Goal: Task Accomplishment & Management: Use online tool/utility

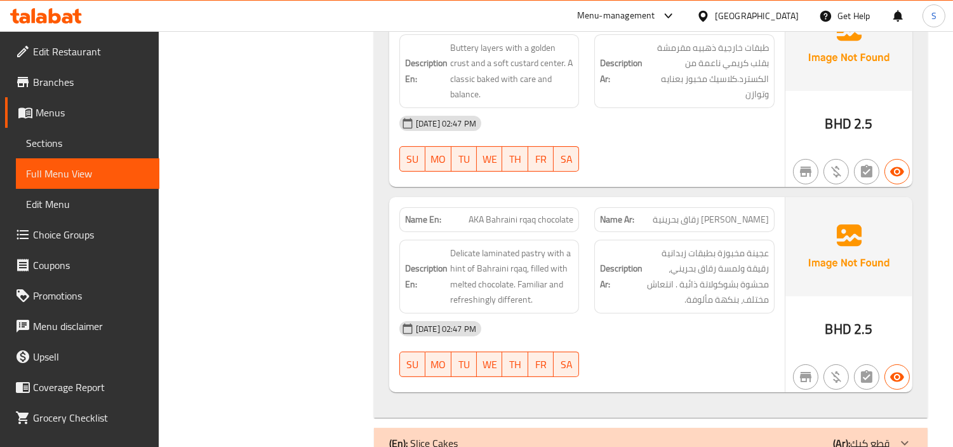
scroll to position [917, 0]
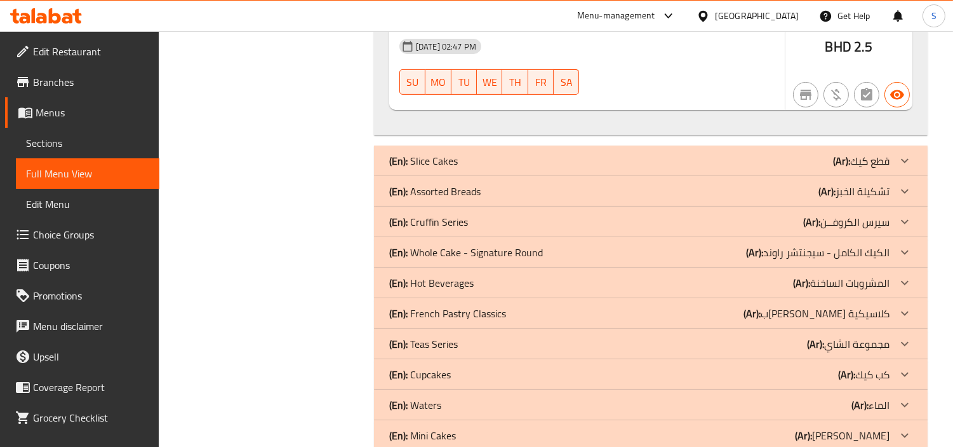
click at [661, 163] on div "(En): Slice Cakes (Ar): قطع كيك" at bounding box center [639, 160] width 501 height 15
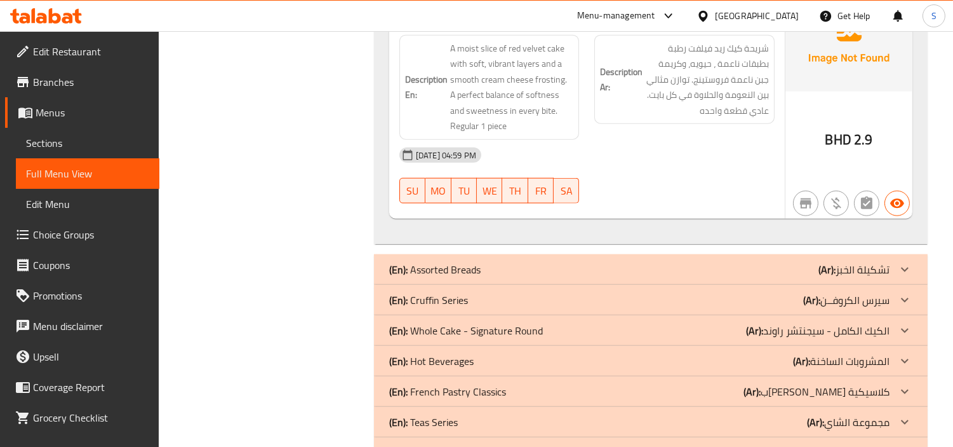
scroll to position [2893, 0]
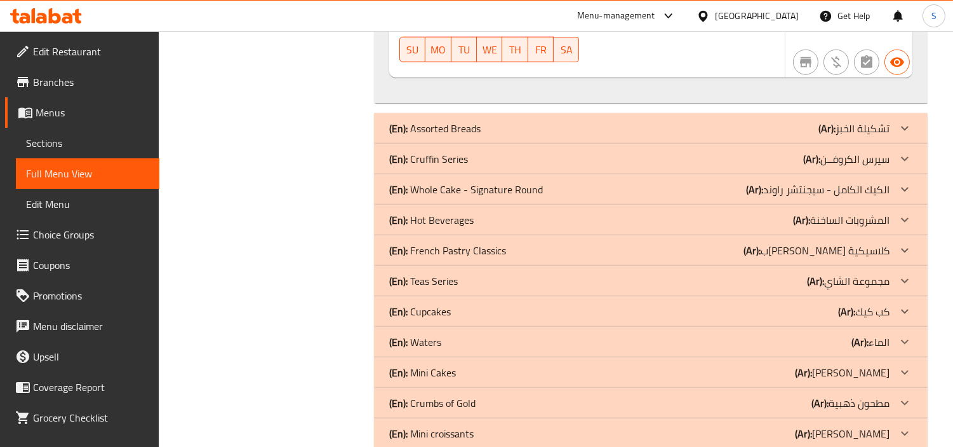
click at [667, 129] on div "(En): Assorted Breads (Ar): تشكيلة الخبز" at bounding box center [639, 128] width 501 height 15
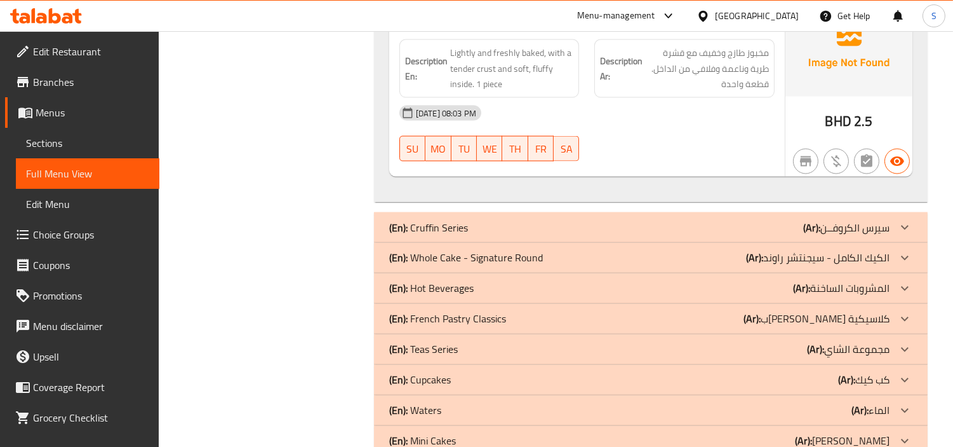
scroll to position [4164, 0]
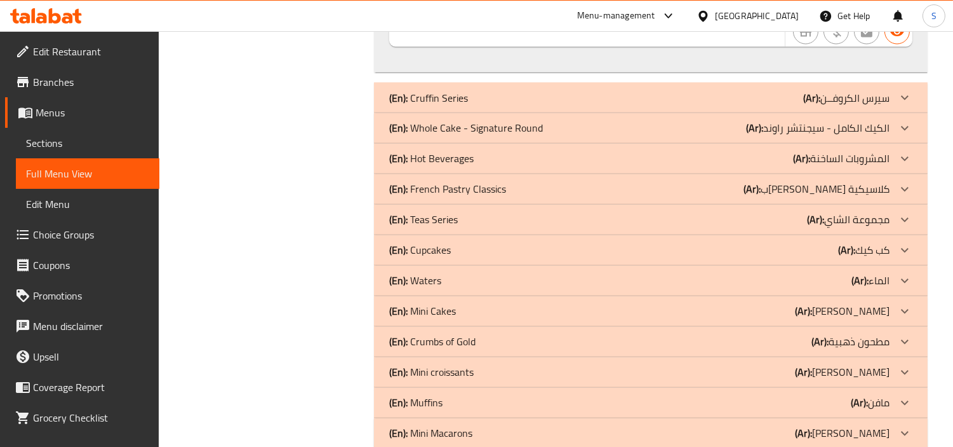
click at [682, 91] on div "(En): Cruffin Series (Ar): سيرس الكروفــن" at bounding box center [639, 97] width 501 height 15
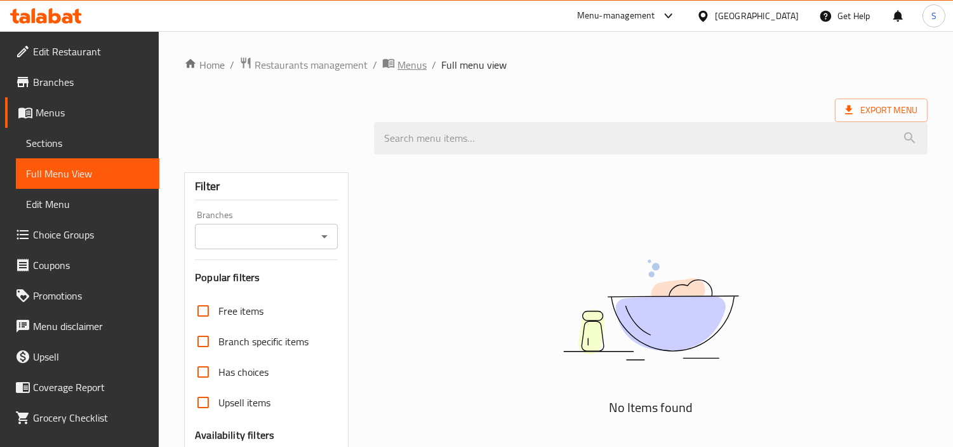
click at [424, 62] on span "Menus" at bounding box center [412, 64] width 29 height 15
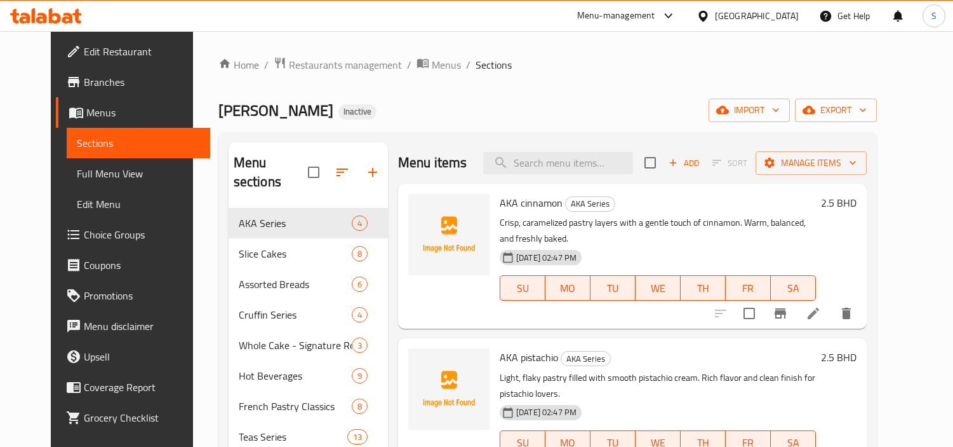
scroll to position [178, 0]
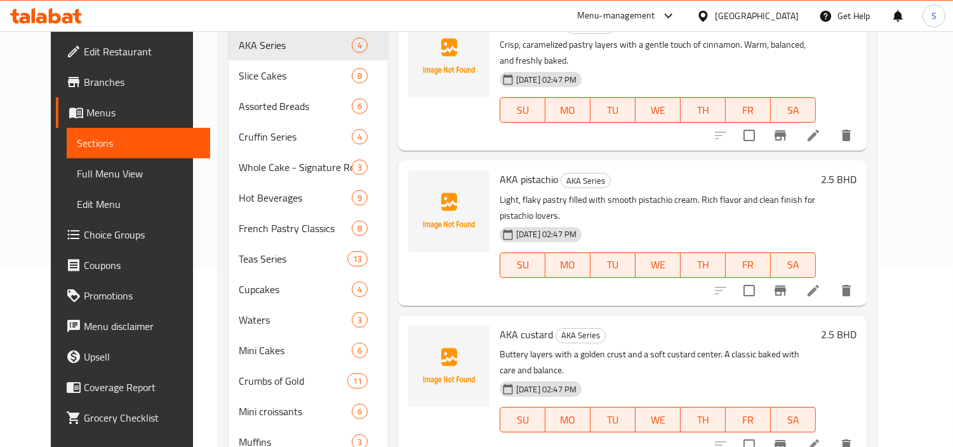
drag, startPoint x: 0, startPoint y: 0, endPoint x: 801, endPoint y: 74, distance: 804.3
click at [801, 74] on div "15-09-2025 02:47 PM SU MO TU WE TH FR SA" at bounding box center [658, 101] width 326 height 69
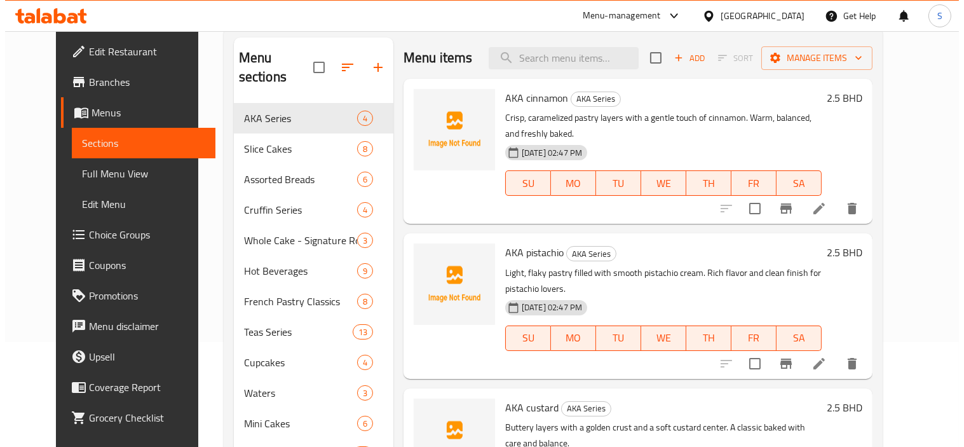
scroll to position [0, 0]
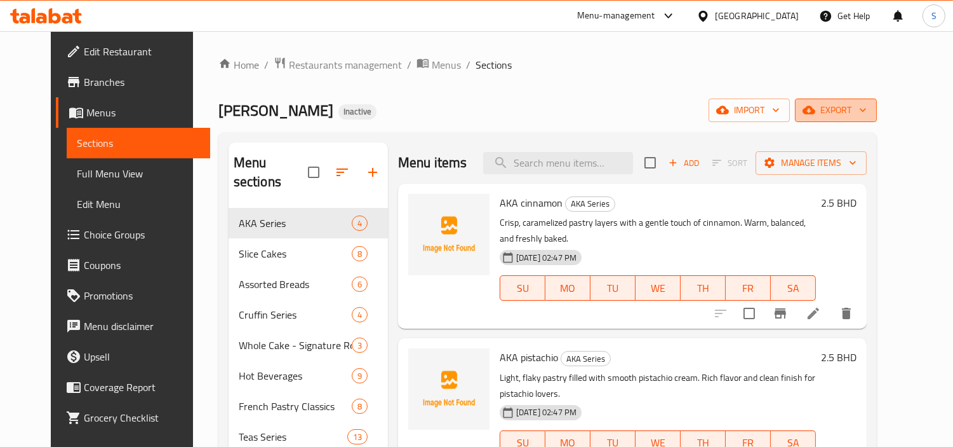
click at [865, 118] on span "export" at bounding box center [836, 110] width 62 height 16
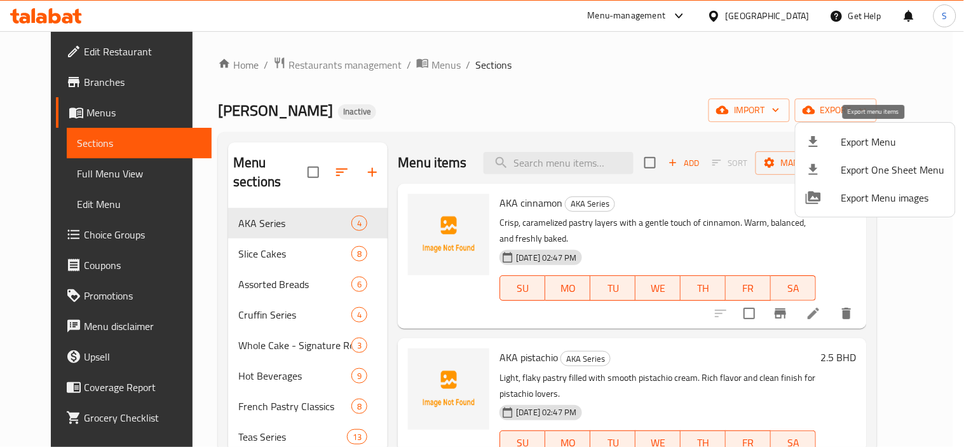
click at [838, 145] on div at bounding box center [823, 141] width 36 height 15
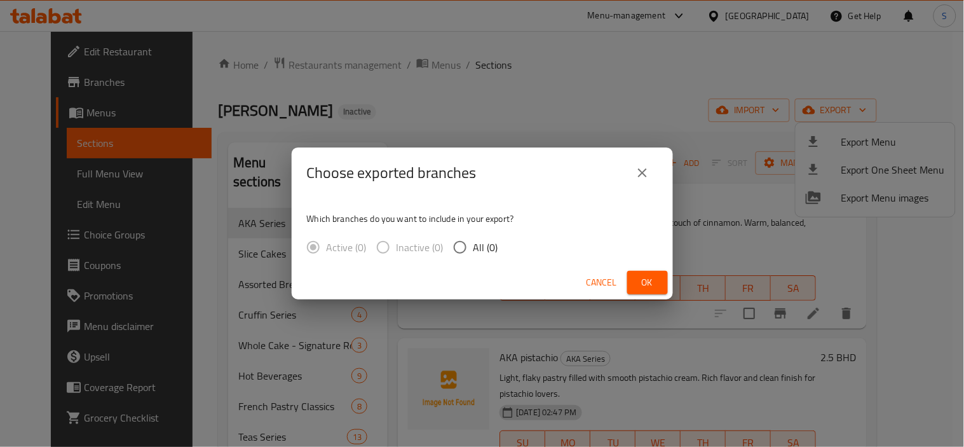
click at [493, 243] on span "All (0)" at bounding box center [485, 246] width 25 height 15
click at [473, 243] on input "All (0)" at bounding box center [460, 247] width 27 height 27
radio input "true"
click at [638, 284] on span "Ok" at bounding box center [647, 282] width 20 height 16
click at [645, 166] on icon "close" at bounding box center [642, 172] width 15 height 15
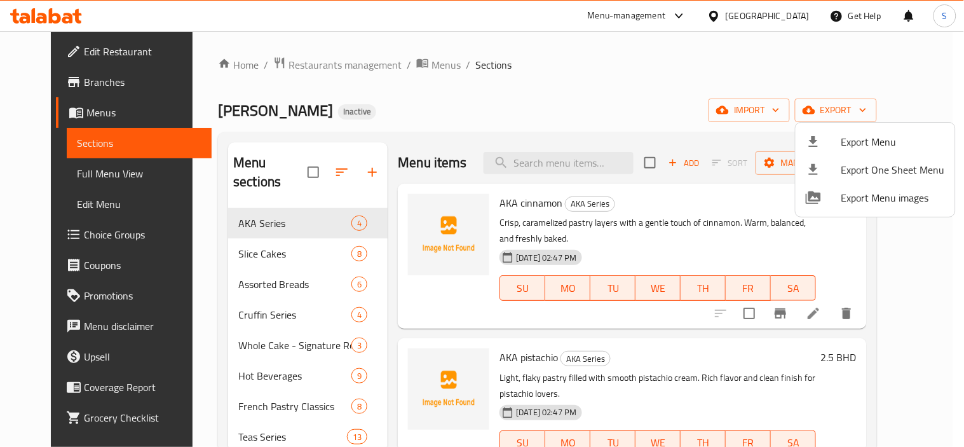
click at [496, 128] on div at bounding box center [482, 223] width 964 height 447
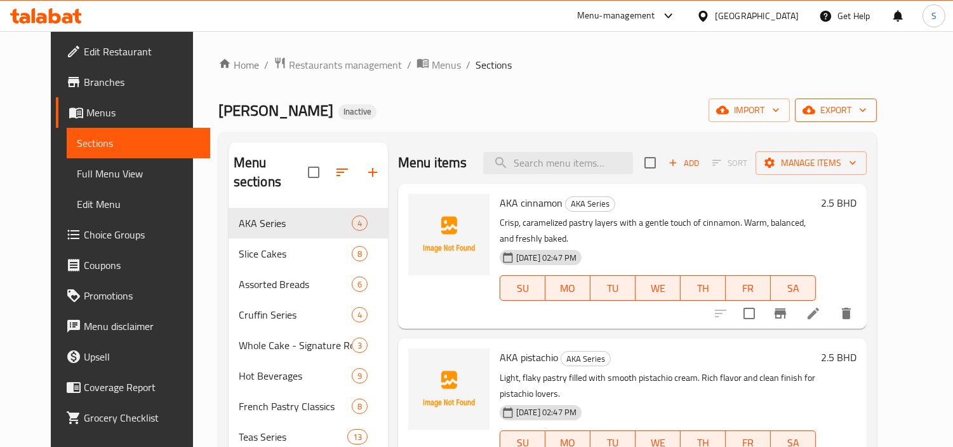
click at [867, 104] on span "export" at bounding box center [836, 110] width 62 height 16
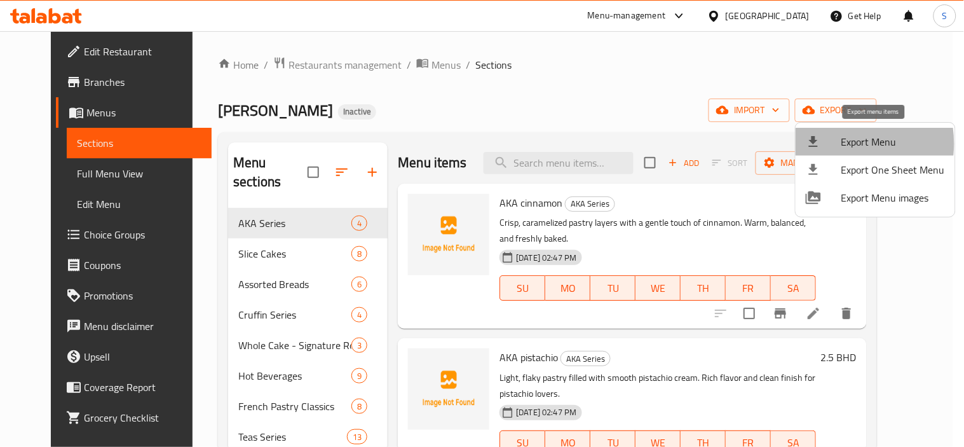
click at [834, 143] on div at bounding box center [823, 141] width 36 height 15
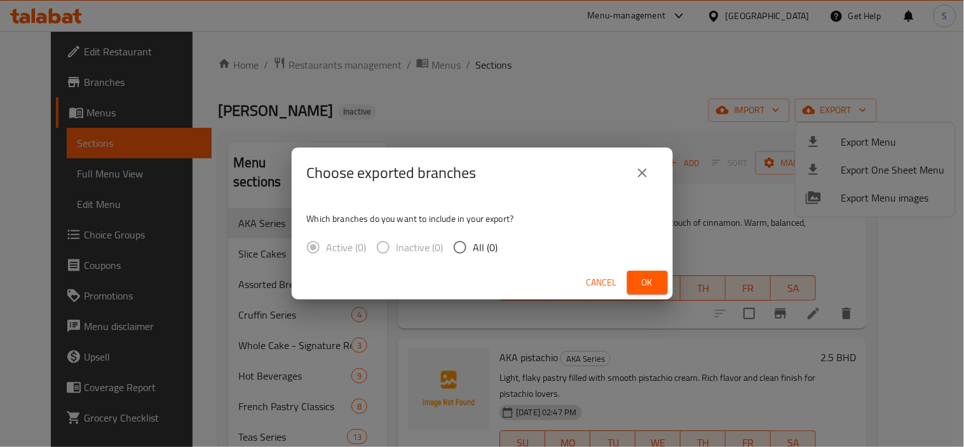
click at [645, 170] on icon "close" at bounding box center [642, 172] width 15 height 15
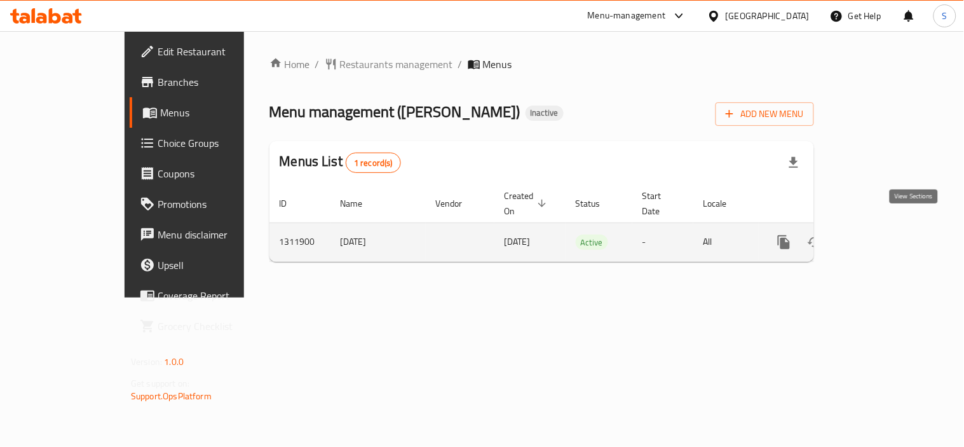
click at [883, 234] on icon "enhanced table" at bounding box center [875, 241] width 15 height 15
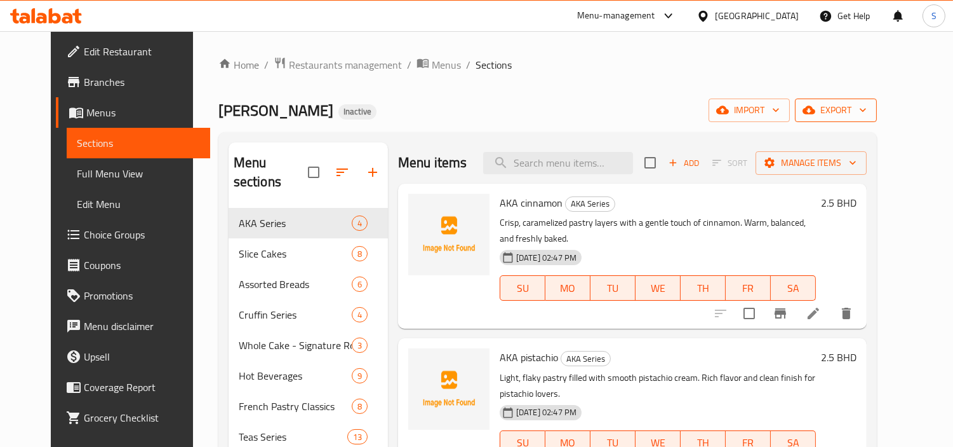
click at [867, 111] on span "export" at bounding box center [836, 110] width 62 height 16
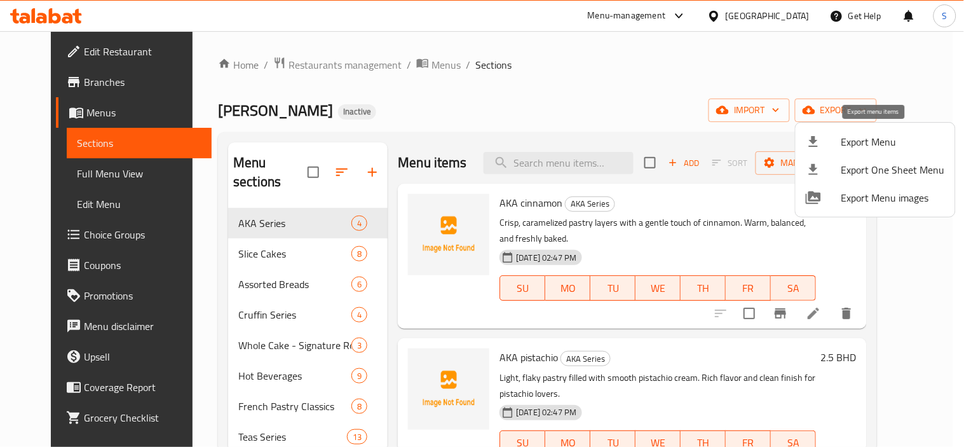
click at [877, 142] on span "Export Menu" at bounding box center [893, 141] width 104 height 15
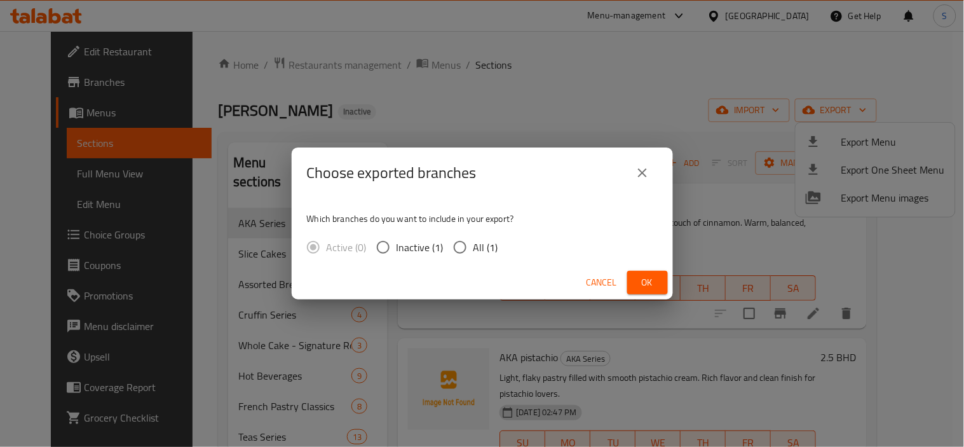
click at [481, 251] on span "All (1)" at bounding box center [485, 246] width 25 height 15
click at [473, 251] on input "All (1)" at bounding box center [460, 247] width 27 height 27
radio input "true"
click at [657, 281] on button "Ok" at bounding box center [647, 283] width 41 height 24
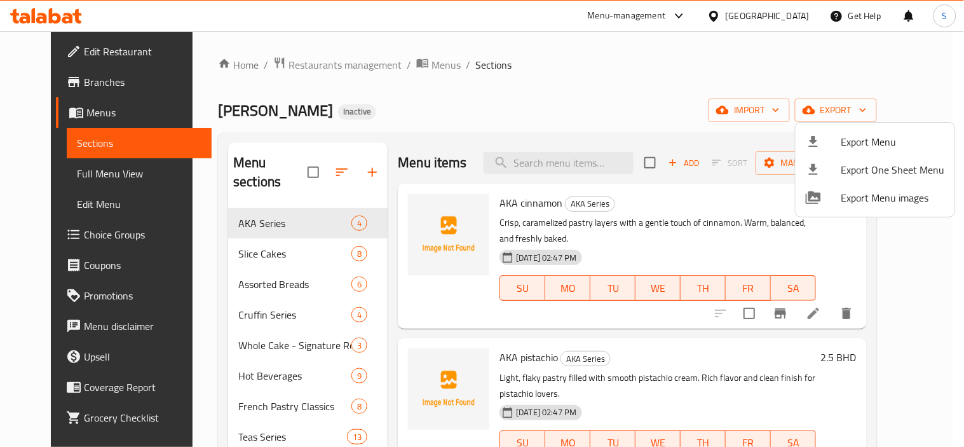
click at [490, 67] on div at bounding box center [482, 223] width 964 height 447
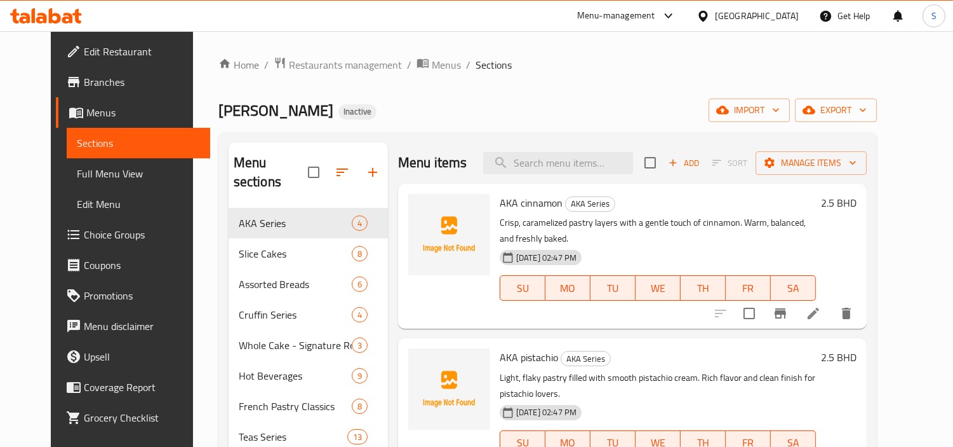
click at [77, 171] on span "Full Menu View" at bounding box center [138, 173] width 123 height 15
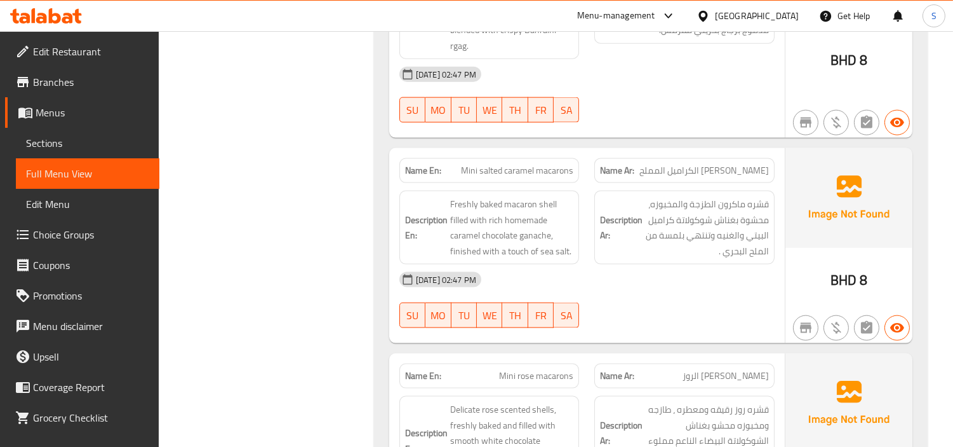
scroll to position [20279, 0]
